Goal: Check status

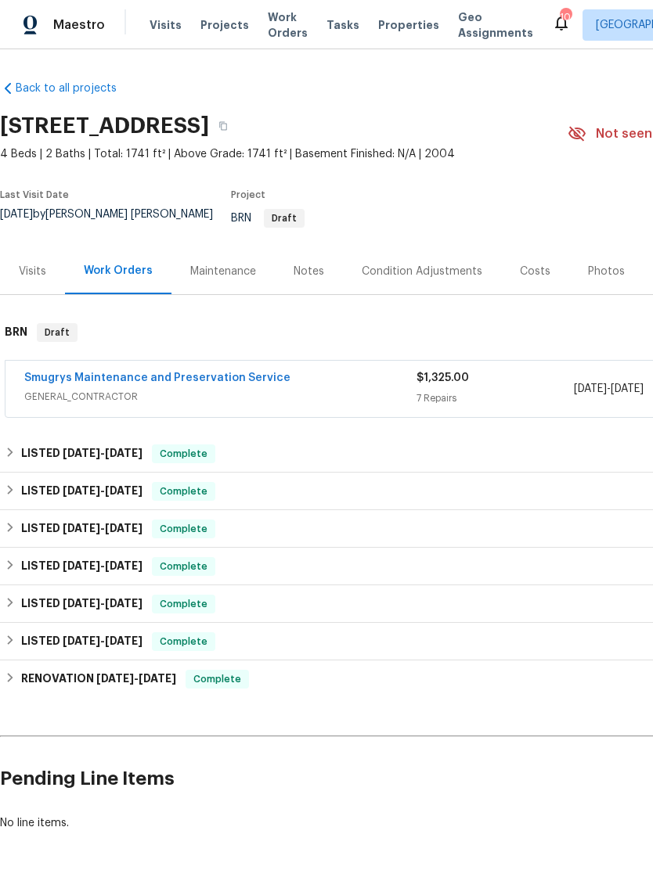
click at [340, 405] on span "GENERAL_CONTRACTOR" at bounding box center [220, 397] width 392 height 16
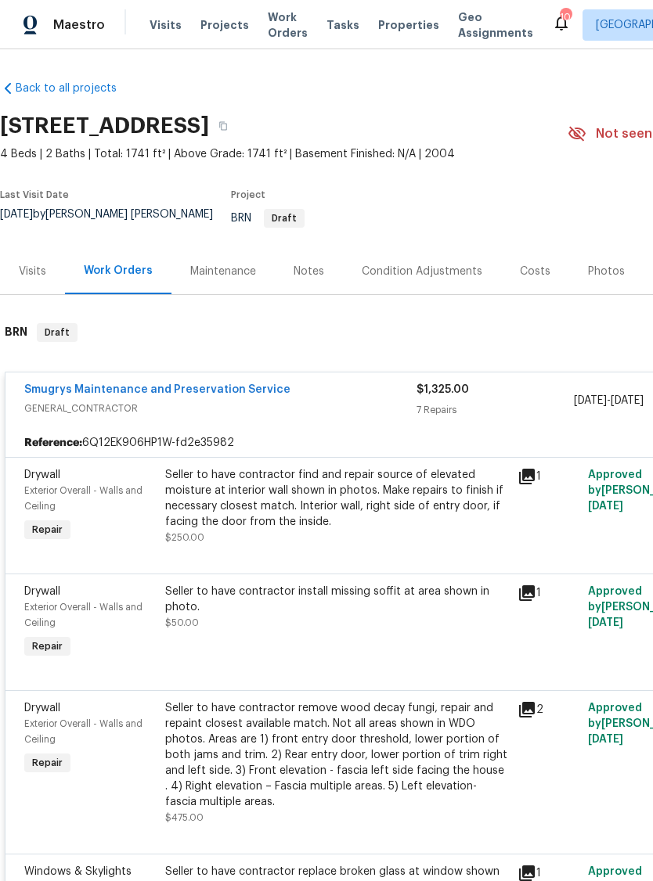
click at [521, 475] on icon at bounding box center [526, 476] width 19 height 19
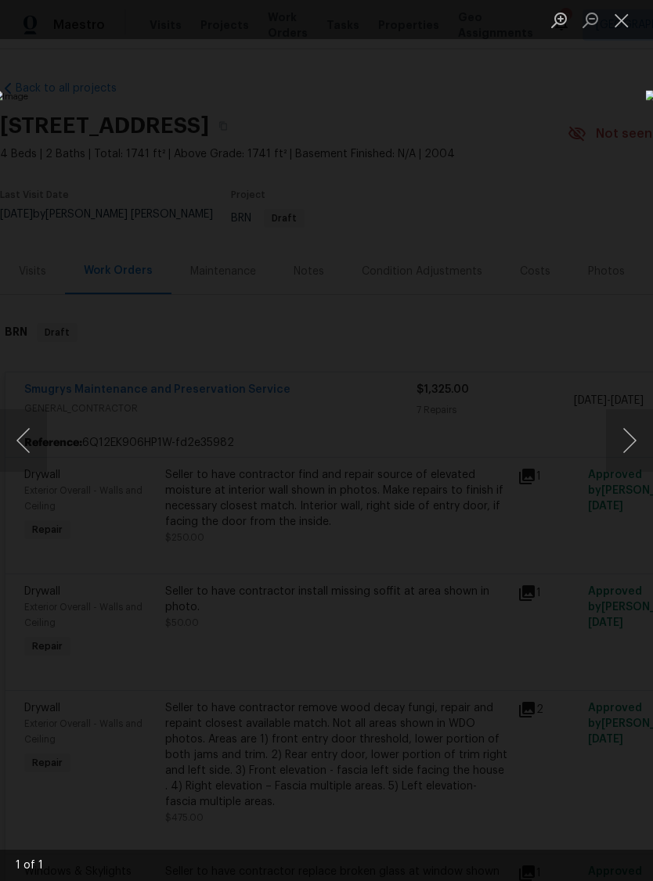
click at [628, 446] on button "Next image" at bounding box center [629, 440] width 47 height 63
click at [614, 88] on div "Lightbox" at bounding box center [326, 440] width 653 height 881
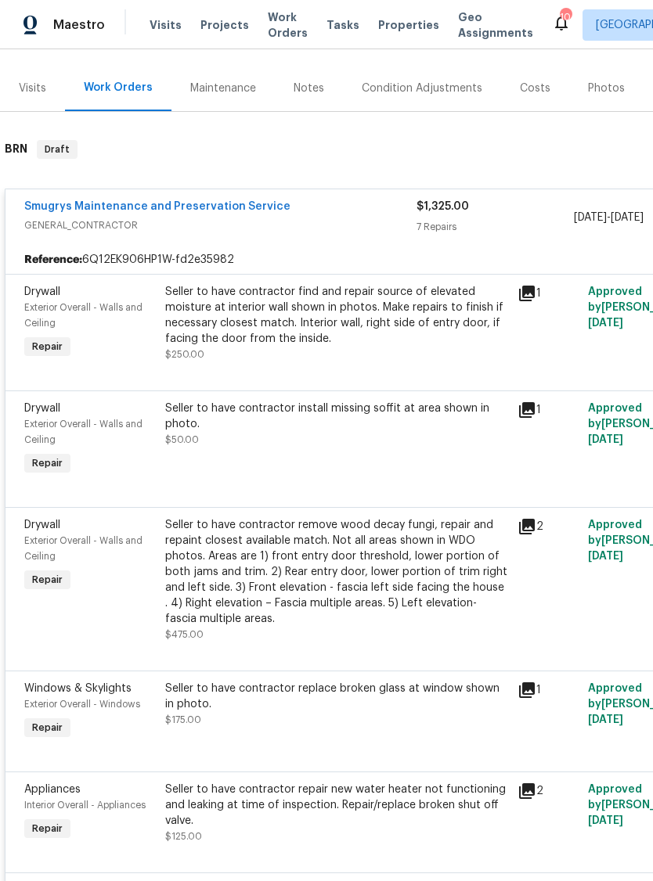
scroll to position [185, 0]
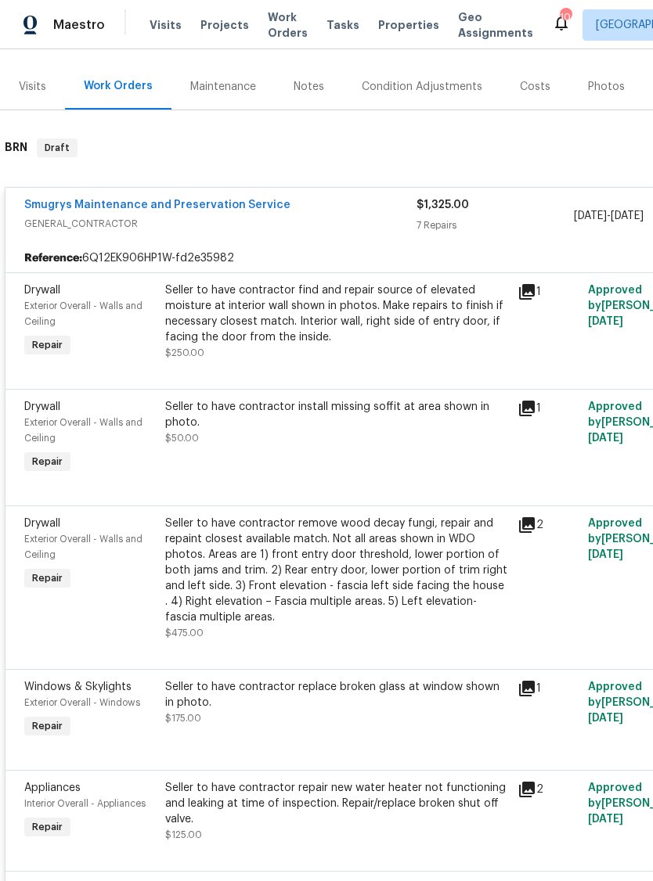
click at [527, 531] on icon at bounding box center [527, 525] width 16 height 16
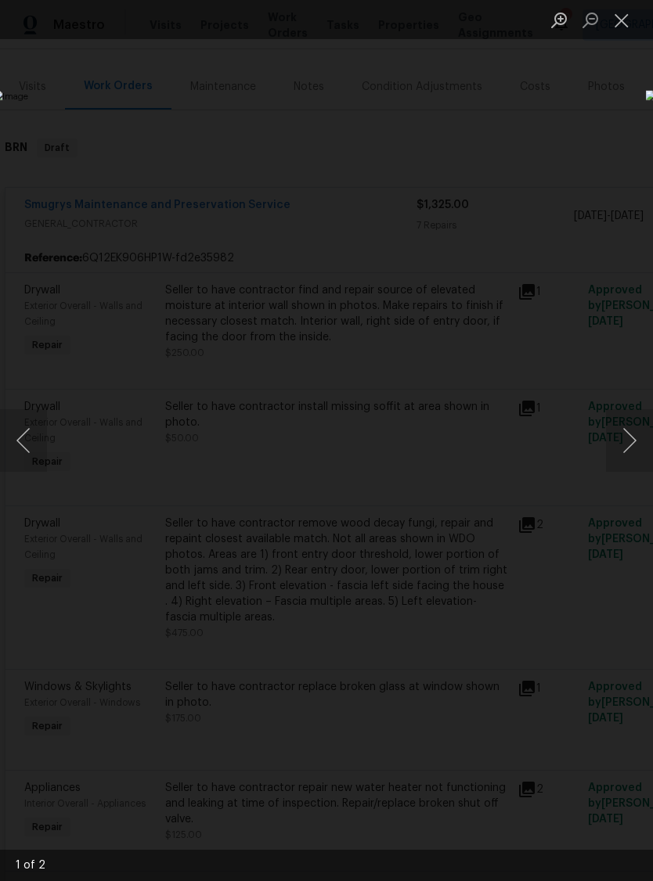
click at [618, 23] on button "Close lightbox" at bounding box center [621, 19] width 31 height 27
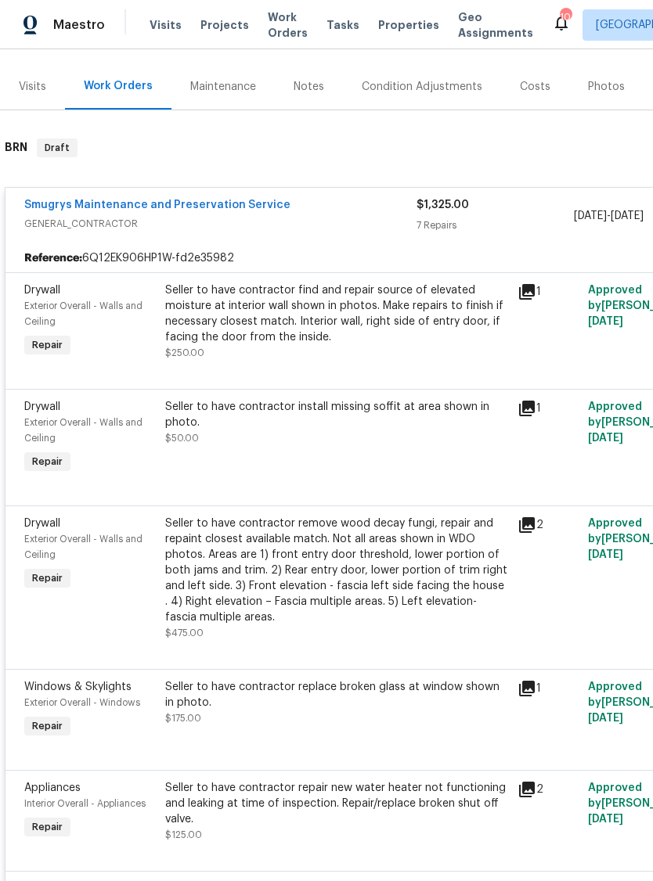
click at [510, 799] on div "Seller to have contractor repair new water heater not functioning and leaking a…" at bounding box center [336, 812] width 352 height 72
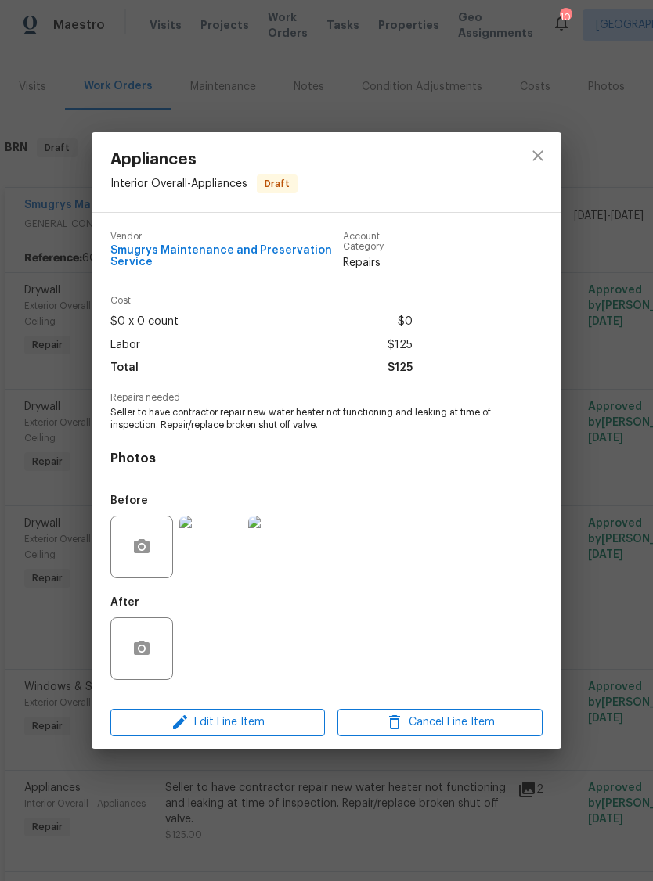
click at [210, 546] on img at bounding box center [210, 547] width 63 height 63
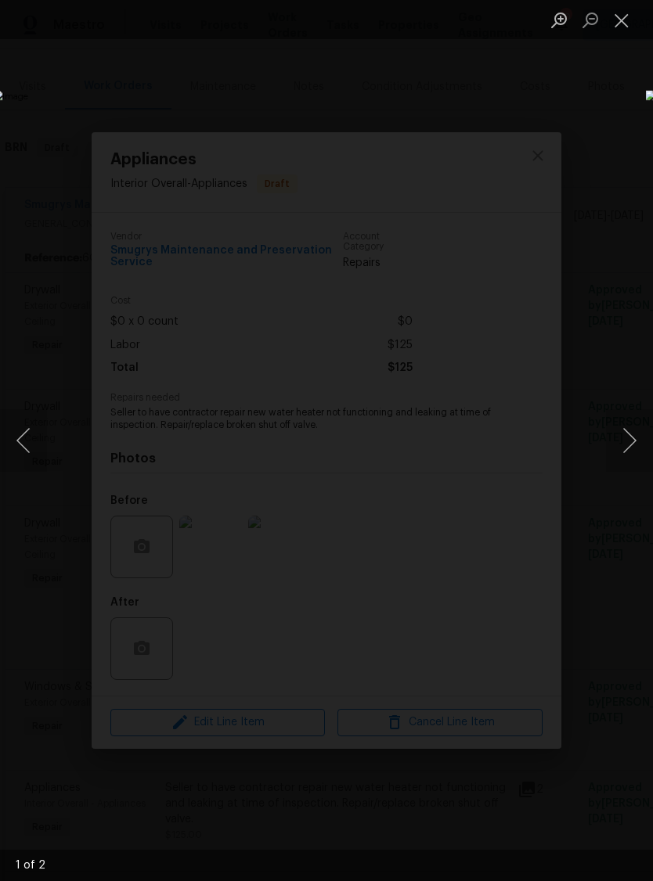
click at [512, 441] on img "Lightbox" at bounding box center [252, 440] width 519 height 700
click at [627, 427] on button "Next image" at bounding box center [629, 440] width 47 height 63
click at [370, 219] on div "Lightbox" at bounding box center [326, 440] width 653 height 881
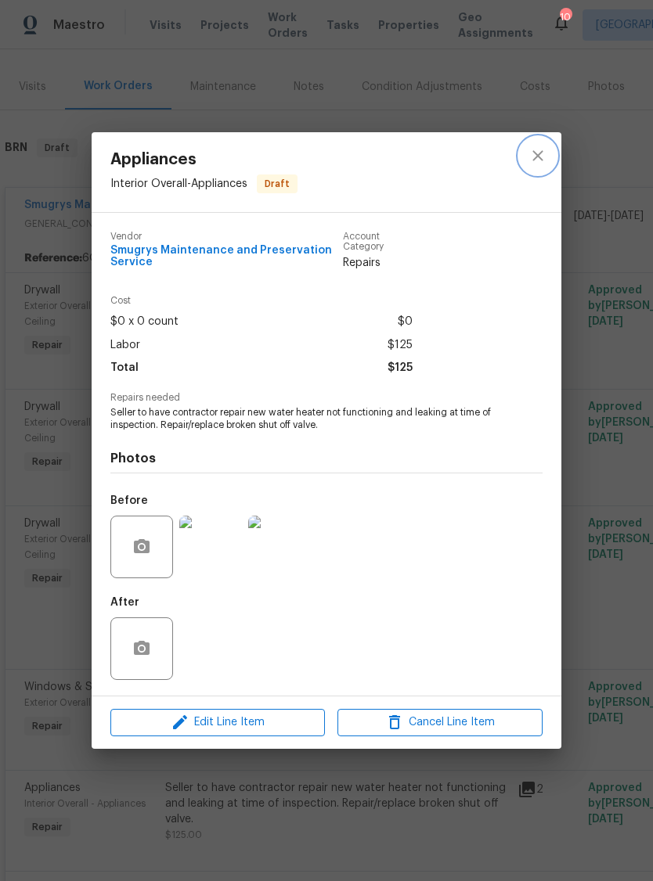
click at [536, 153] on icon "close" at bounding box center [537, 155] width 19 height 19
